Goal: Find specific page/section: Find specific page/section

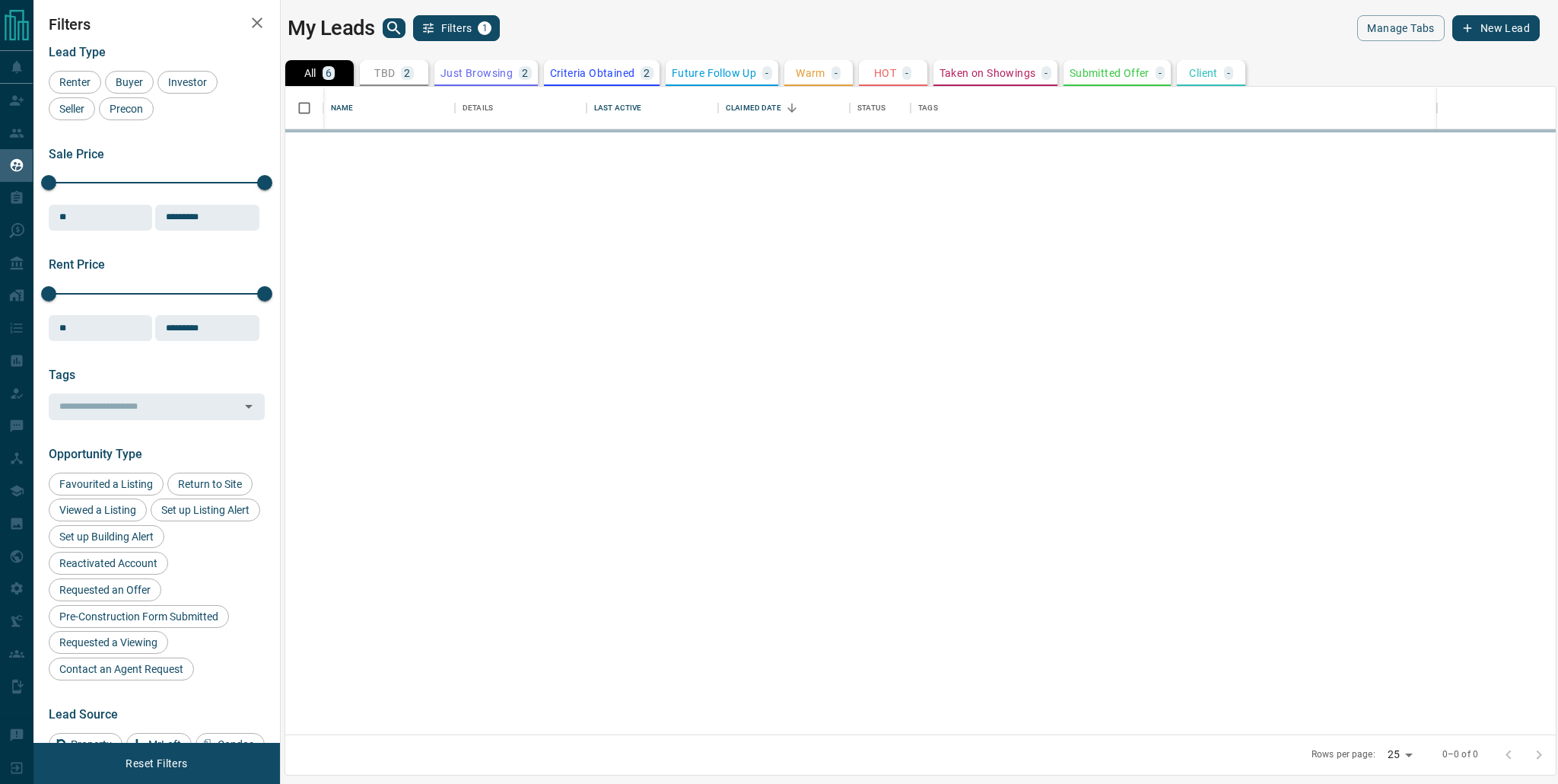
scroll to position [636, 1259]
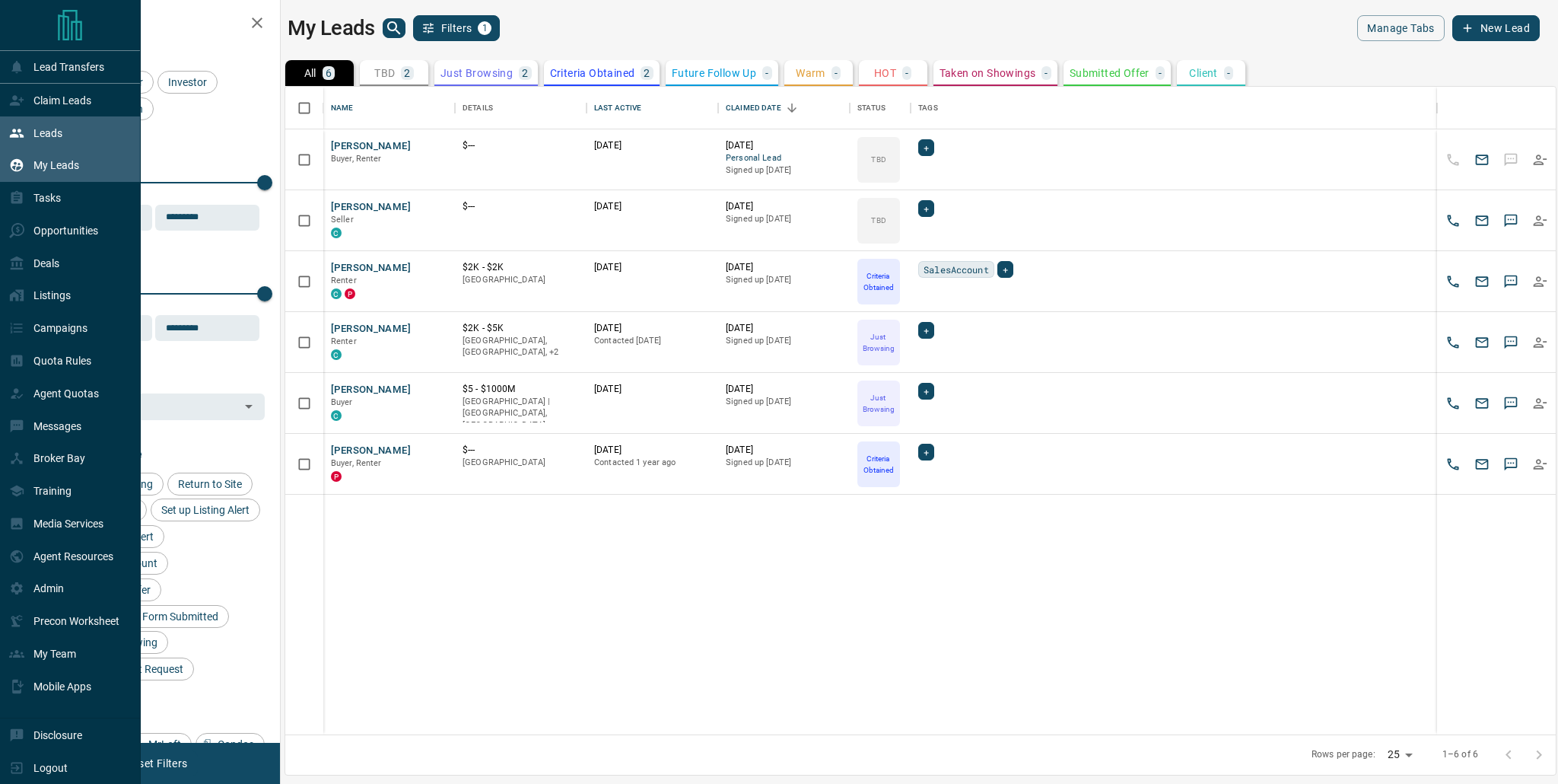
click at [43, 128] on p "Leads" at bounding box center [48, 133] width 29 height 12
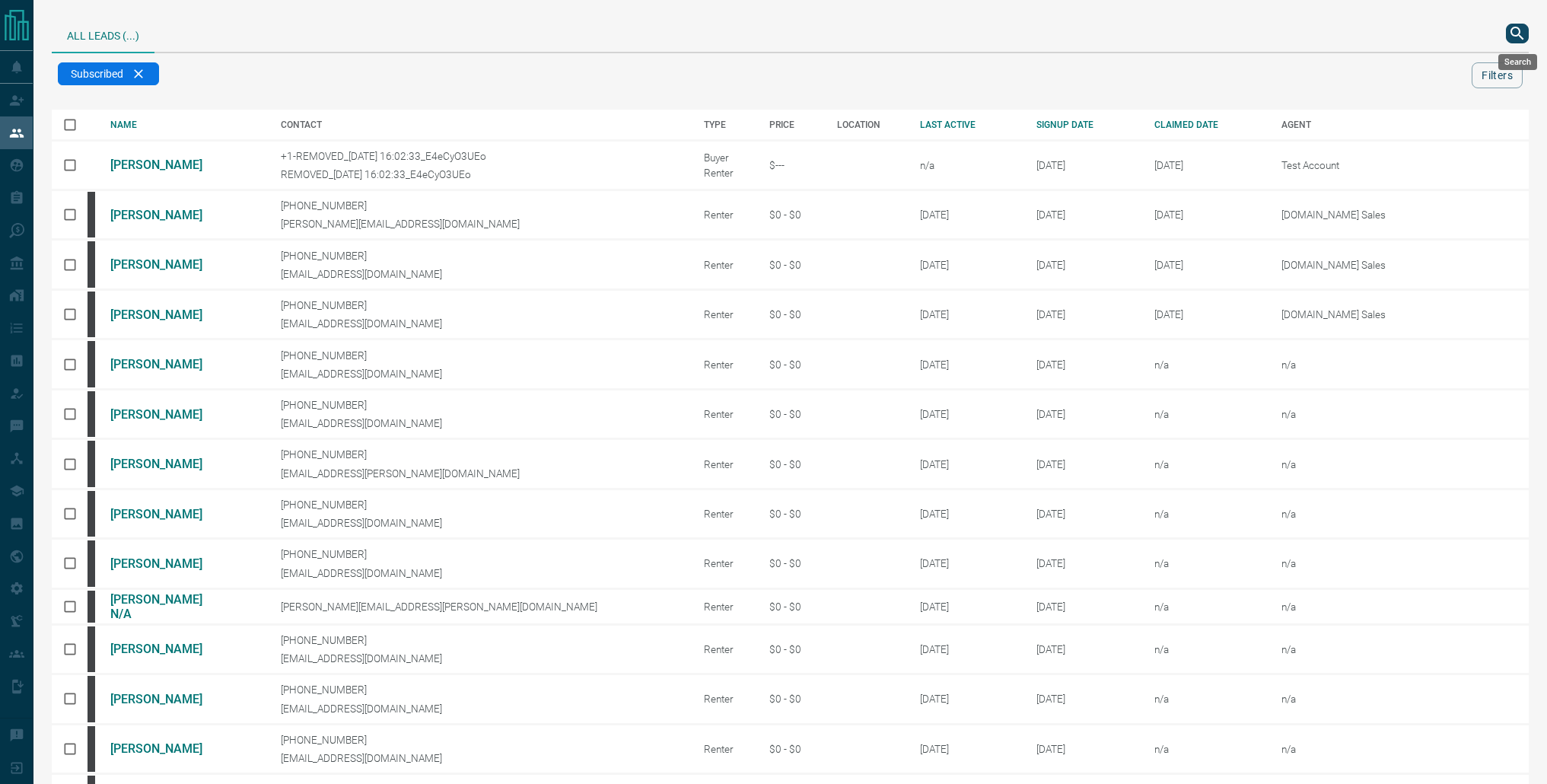
click at [1508, 40] on icon "search button" at bounding box center [1517, 33] width 18 height 18
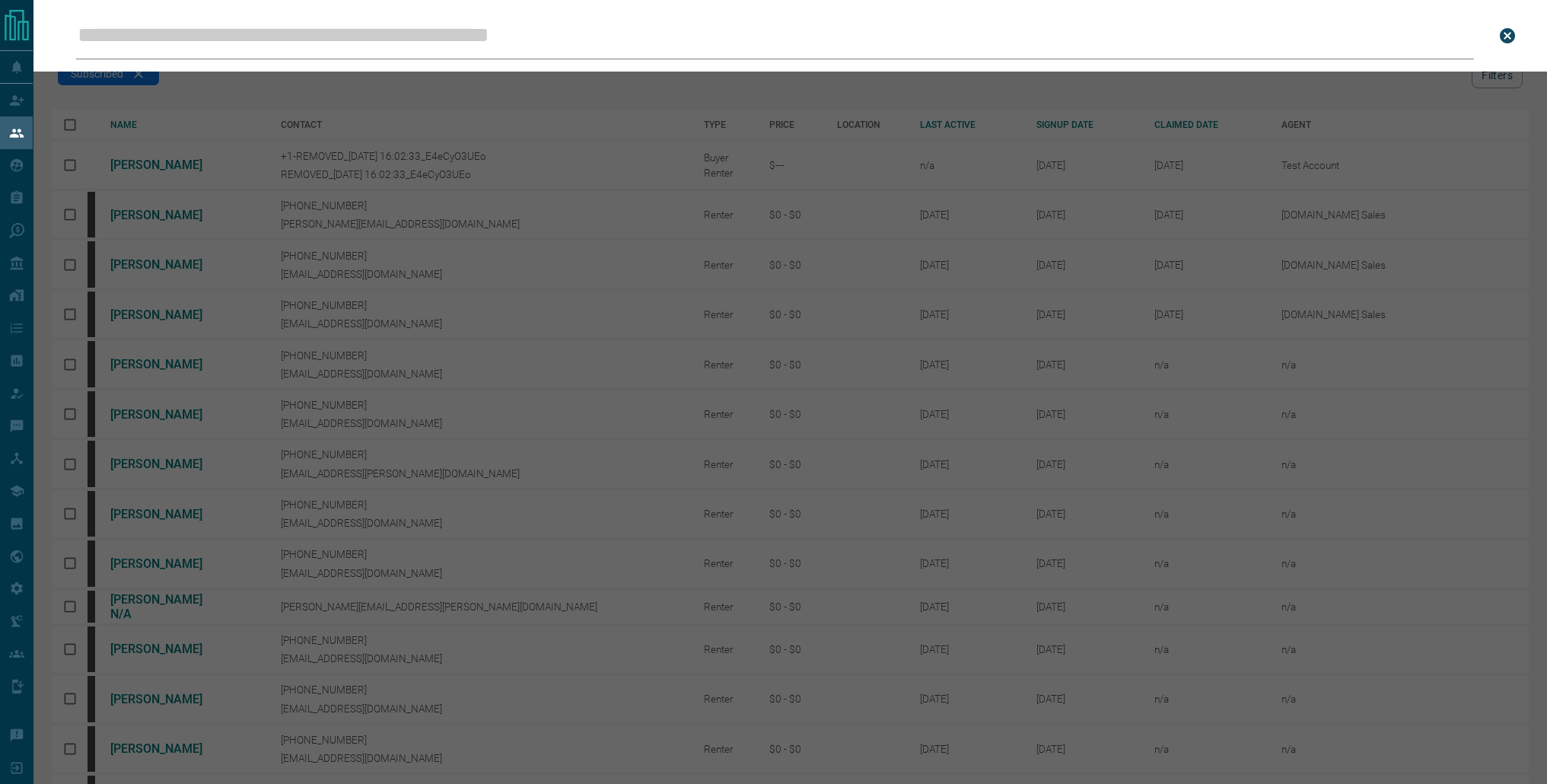
click at [379, 35] on input "Leads Search Bar" at bounding box center [775, 36] width 1398 height 47
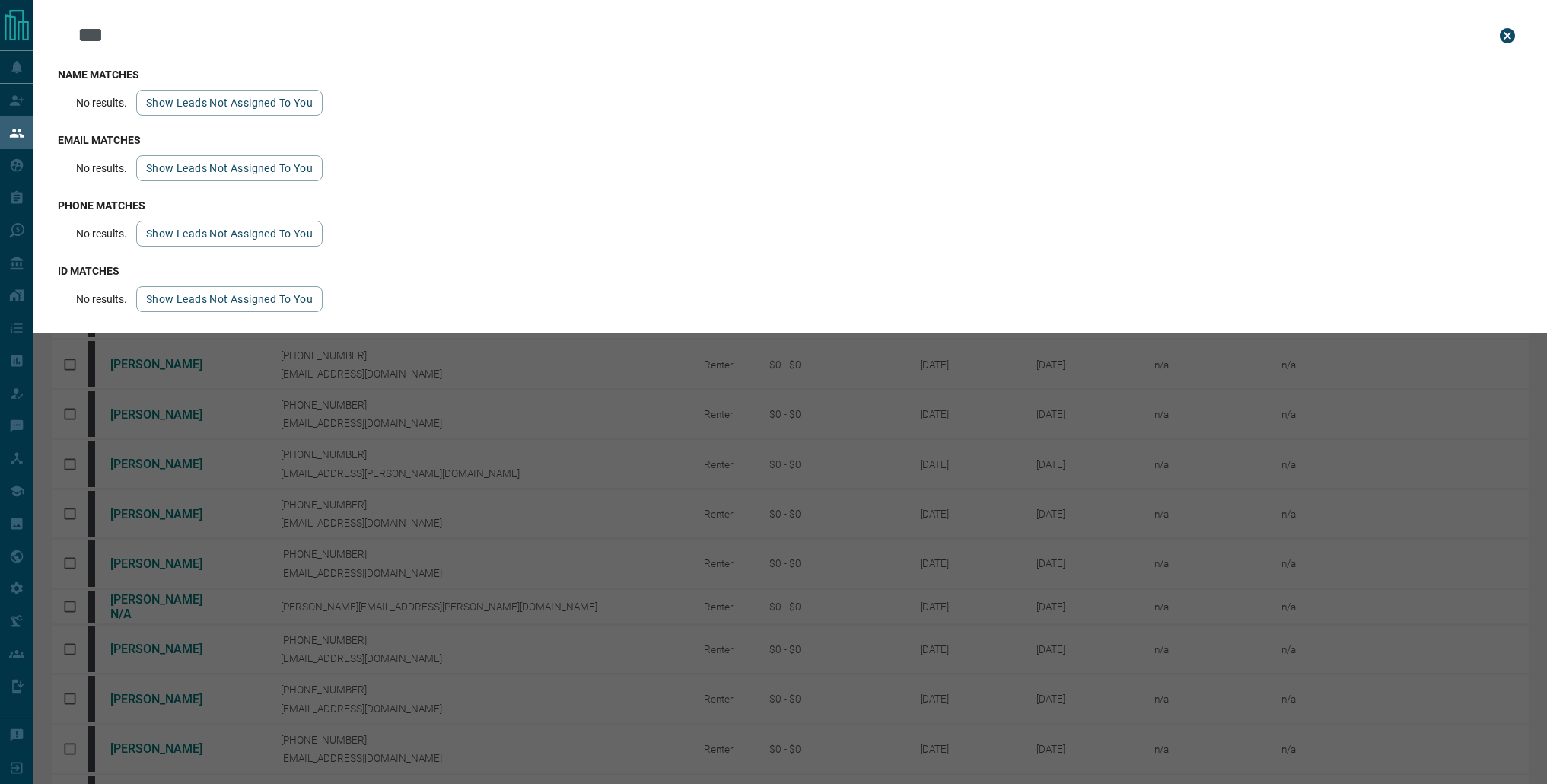
type input "**********"
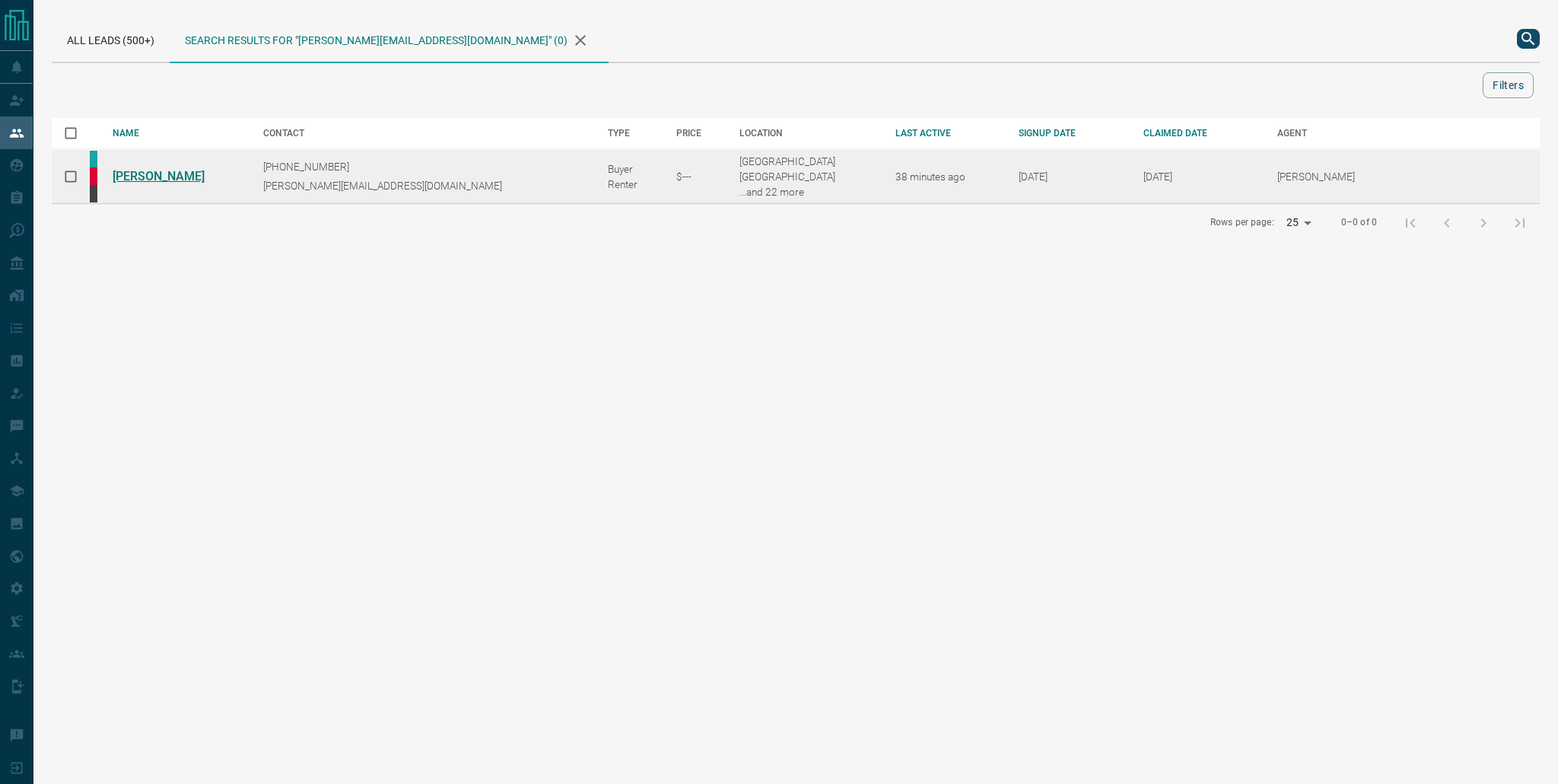
click at [186, 178] on link "[PERSON_NAME]" at bounding box center [169, 176] width 114 height 15
